Goal: Task Accomplishment & Management: Manage account settings

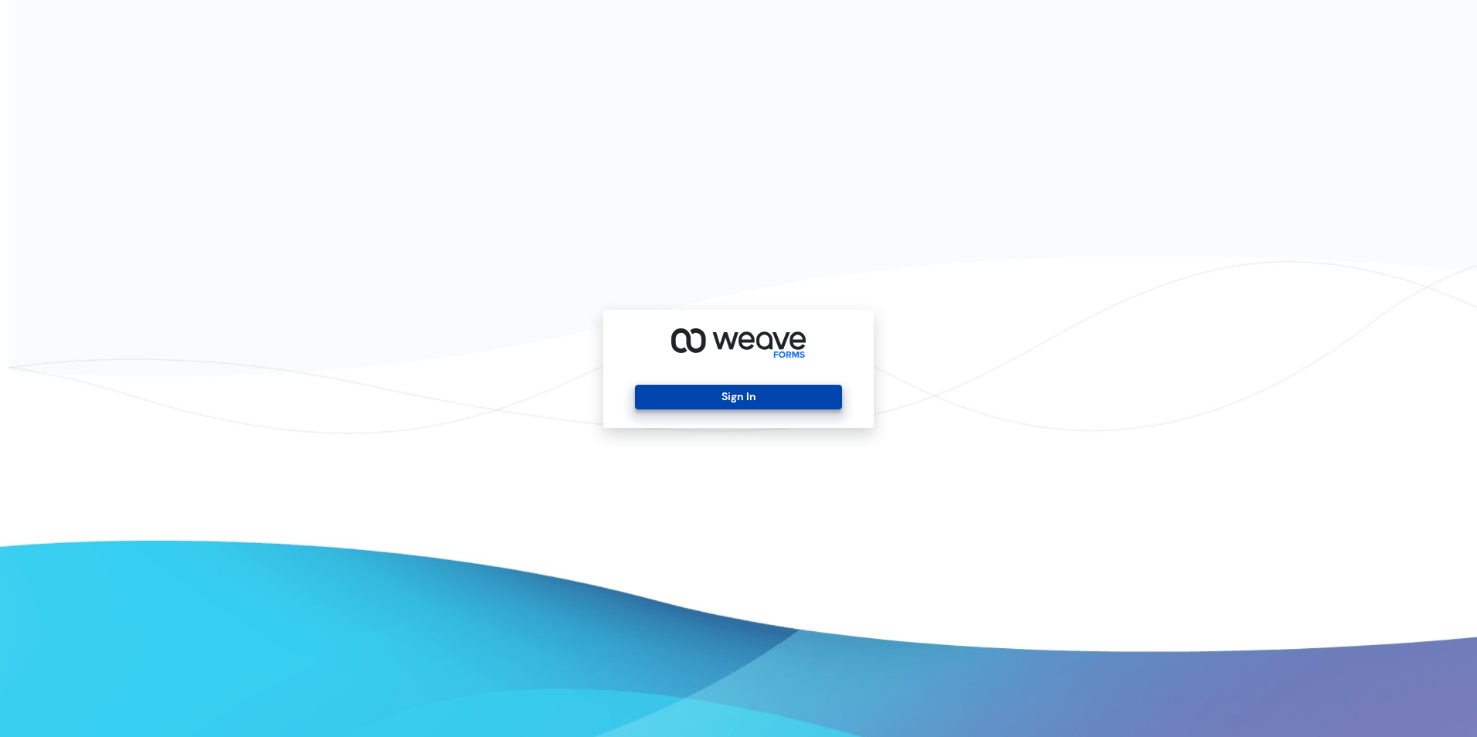
click at [743, 396] on button "Sign In" at bounding box center [738, 397] width 206 height 25
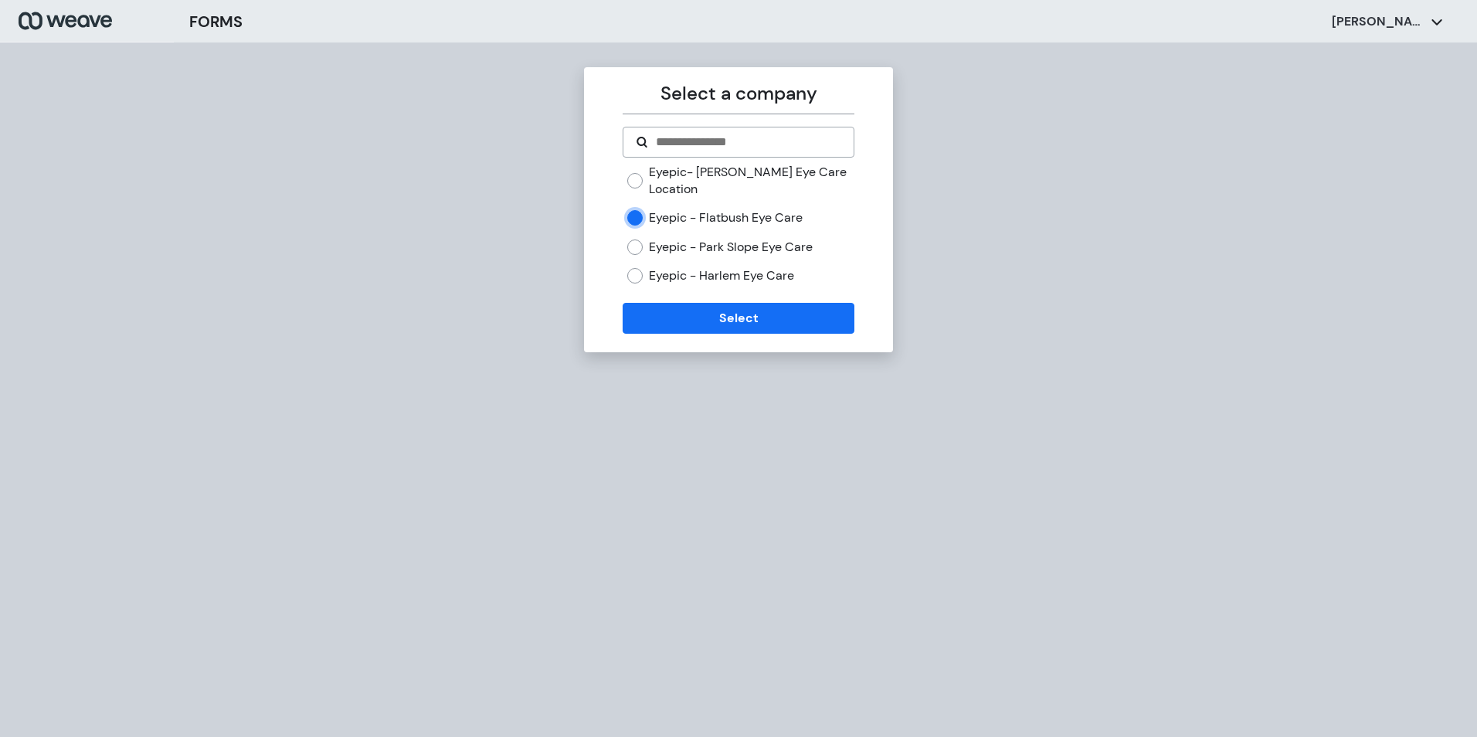
click at [728, 340] on div "Select a company Eyepic- [PERSON_NAME] Eye Care Location Eyepic - Flatbush Eye …" at bounding box center [738, 209] width 309 height 285
click at [734, 321] on button "Select" at bounding box center [738, 318] width 231 height 31
